Goal: Information Seeking & Learning: Understand process/instructions

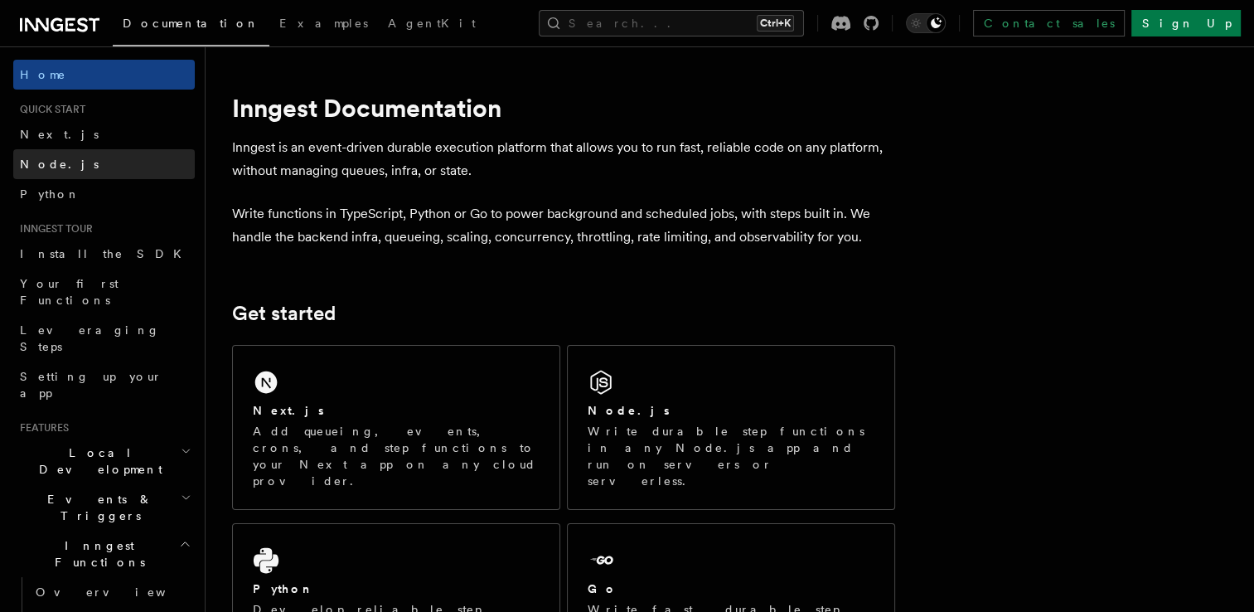
click at [60, 164] on link "Node.js" at bounding box center [104, 164] width 182 height 30
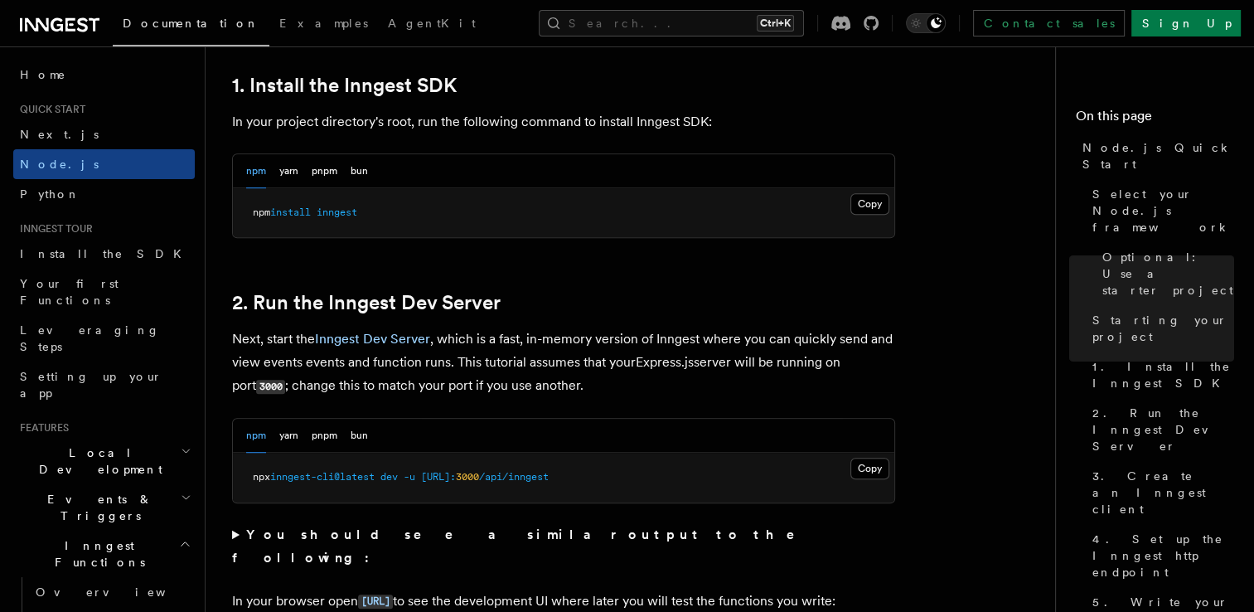
scroll to position [1105, 0]
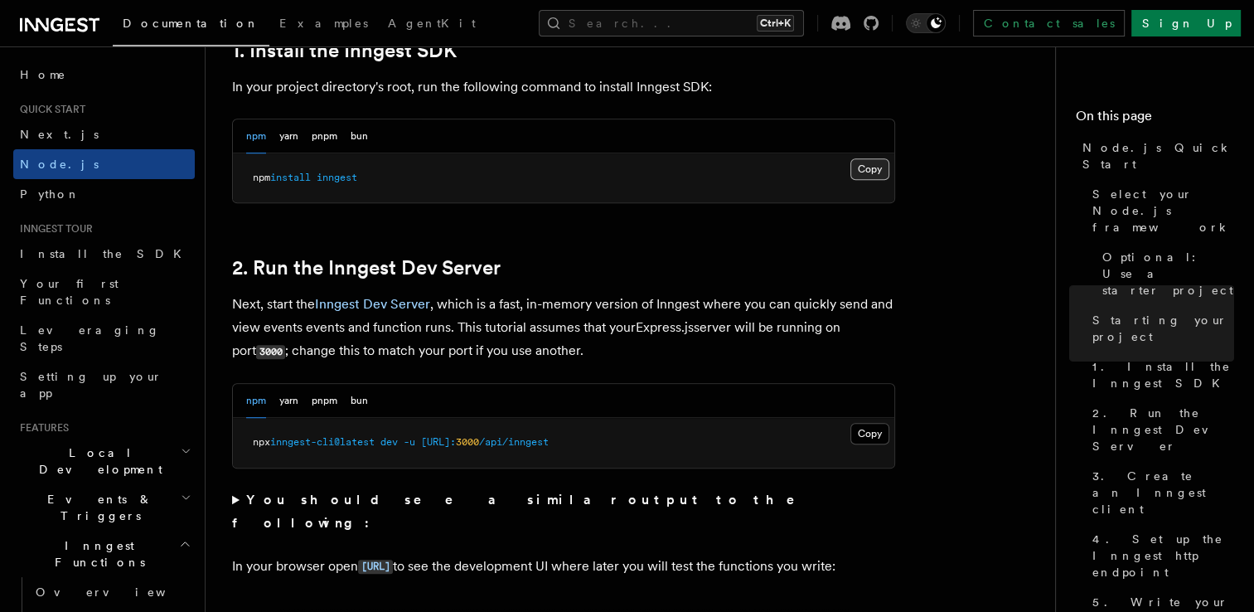
click at [870, 165] on button "Copy Copied" at bounding box center [869, 169] width 39 height 22
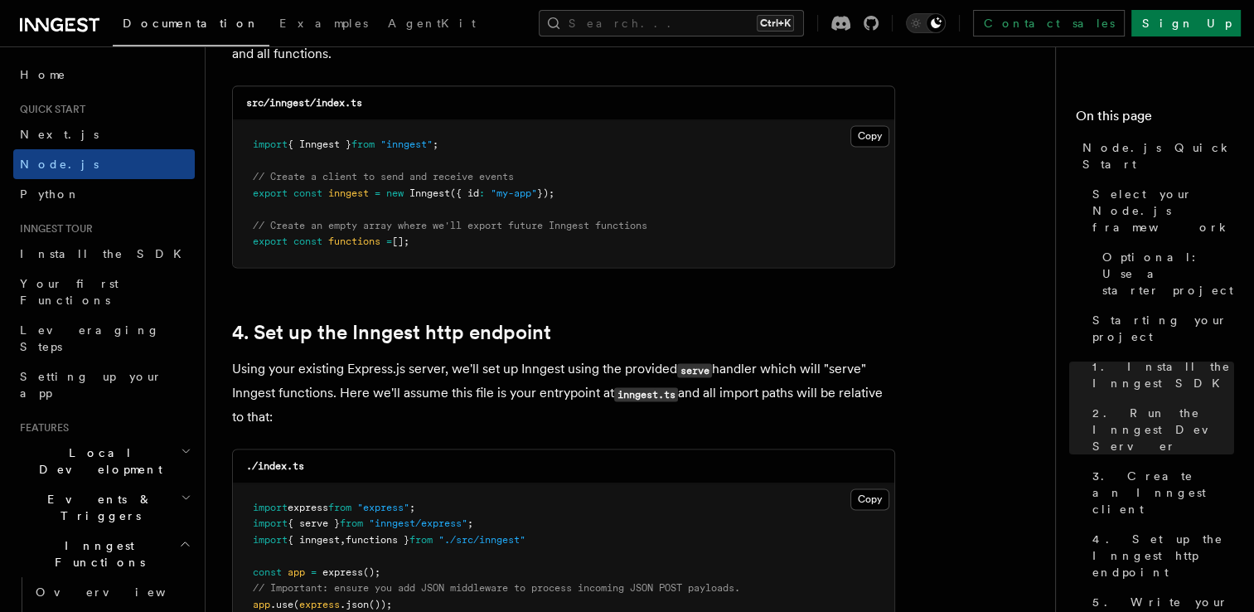
scroll to position [2321, 0]
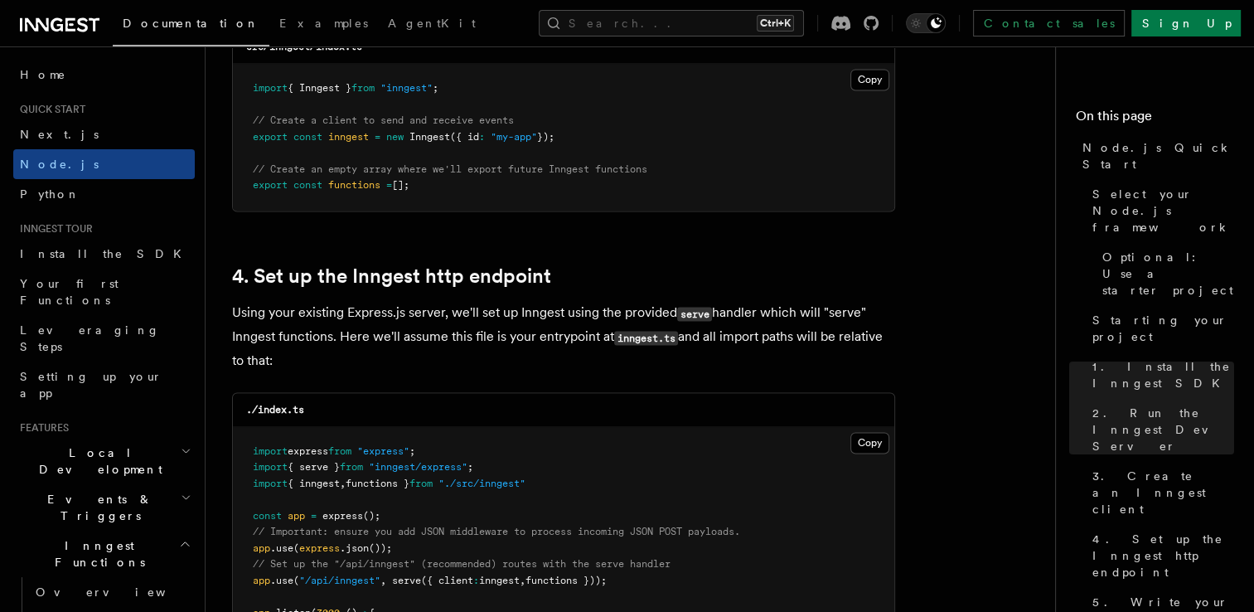
click at [83, 25] on icon at bounding box center [82, 24] width 11 height 14
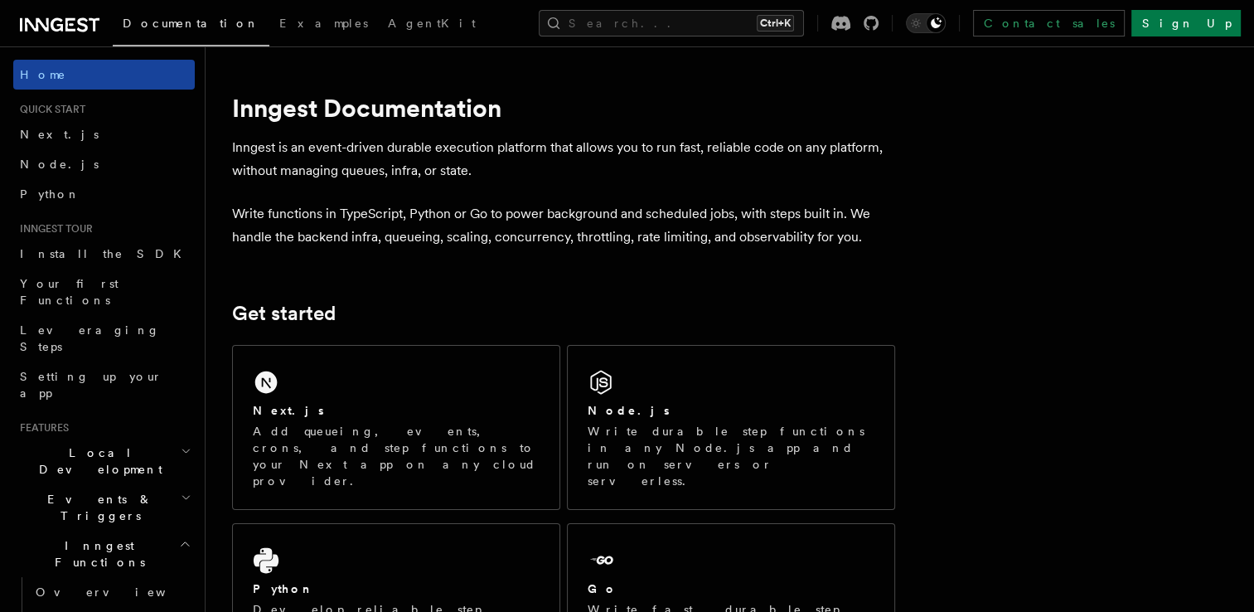
click at [47, 82] on span "Home" at bounding box center [43, 74] width 46 height 17
click at [85, 31] on icon at bounding box center [60, 25] width 80 height 20
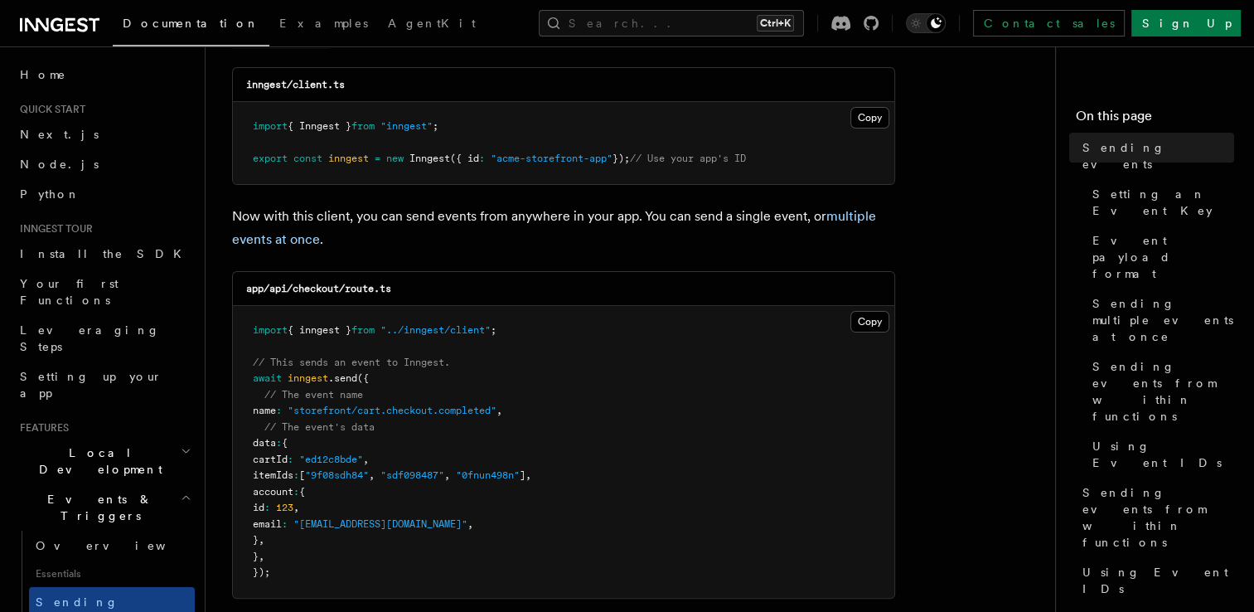
scroll to position [220, 0]
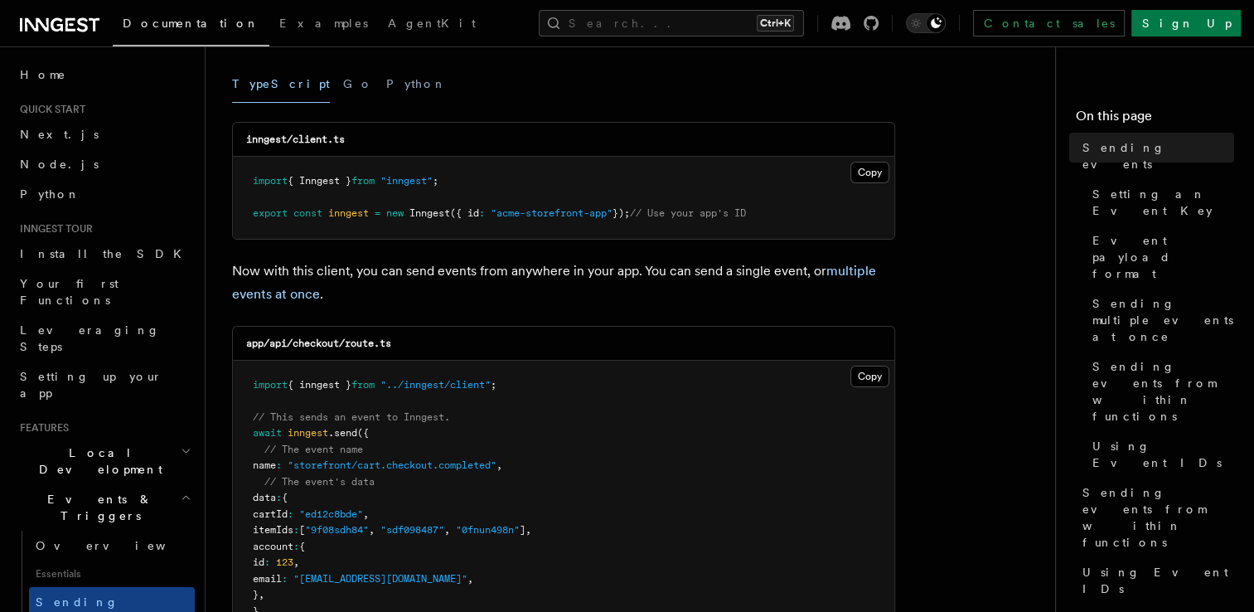
drag, startPoint x: 253, startPoint y: 213, endPoint x: 646, endPoint y: 214, distance: 393.7
click at [646, 214] on span "export const inngest = new Inngest ({ id : "acme-storefront-app" }); // Use you…" at bounding box center [499, 213] width 493 height 12
copy span "export const inngest = new Inngest ({ id : "acme-storefront-app" });"
click at [564, 275] on p "Now with this client, you can send events from anywhere in your app. You can se…" at bounding box center [563, 282] width 663 height 46
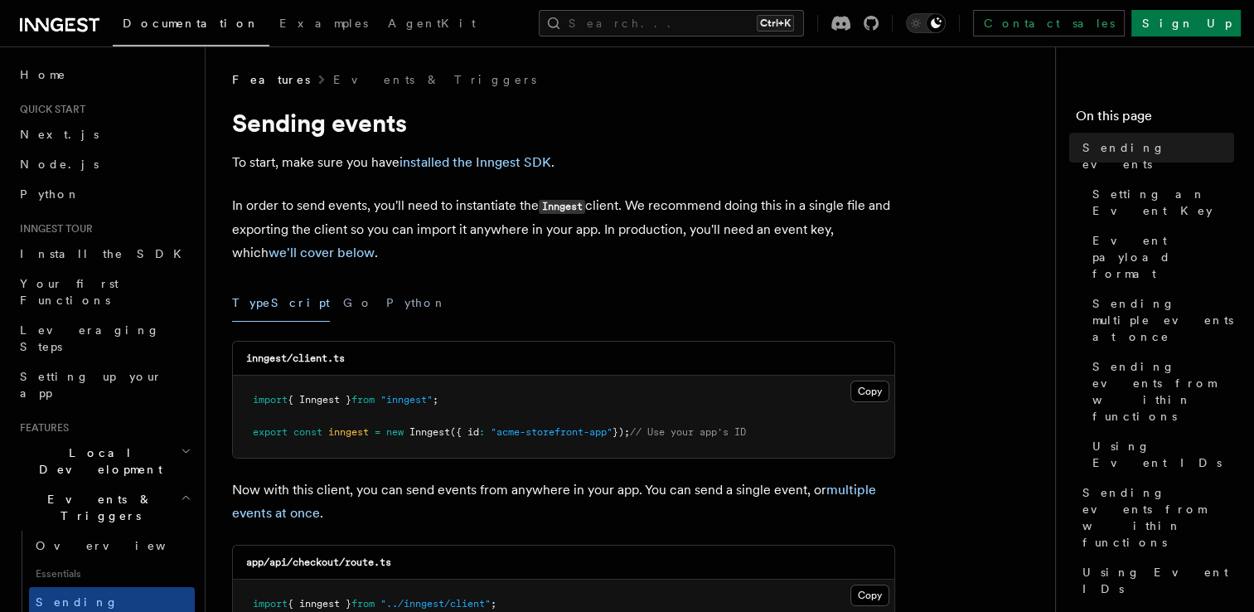
scroll to position [0, 0]
